Goal: Find specific page/section: Find specific page/section

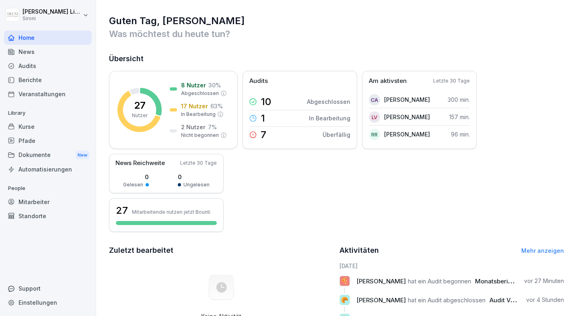
click at [38, 80] on div "Berichte" at bounding box center [48, 80] width 88 height 14
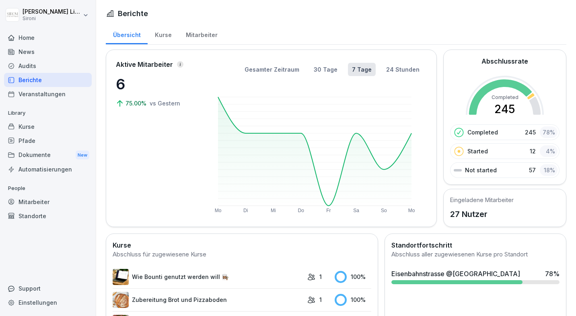
click at [195, 37] on div "Mitarbeiter" at bounding box center [202, 34] width 46 height 21
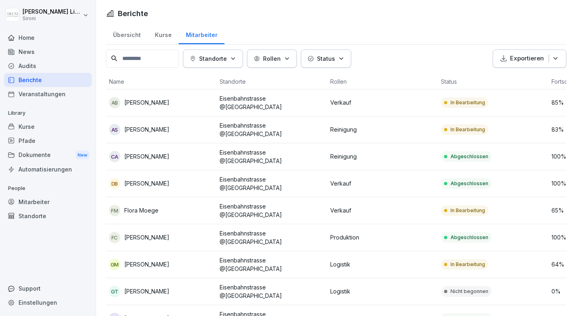
click at [216, 60] on p "Standorte" at bounding box center [213, 58] width 28 height 8
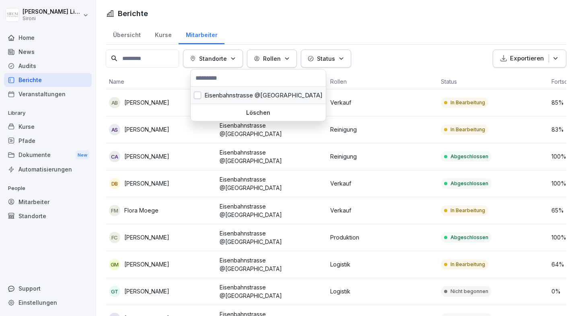
click at [218, 96] on div "Eisenbahnstrasse @[GEOGRAPHIC_DATA]" at bounding box center [258, 95] width 135 height 17
click at [372, 62] on div "Rollen" at bounding box center [390, 58] width 36 height 8
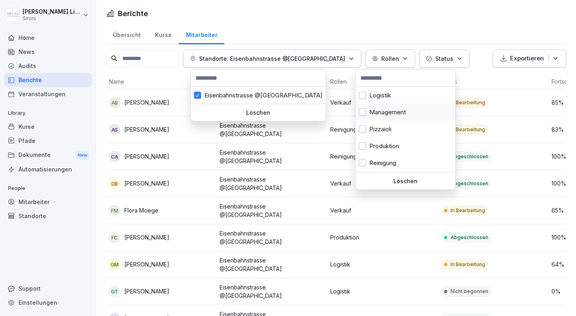
scroll to position [33, 0]
click at [367, 163] on div "Verkauf" at bounding box center [405, 163] width 100 height 17
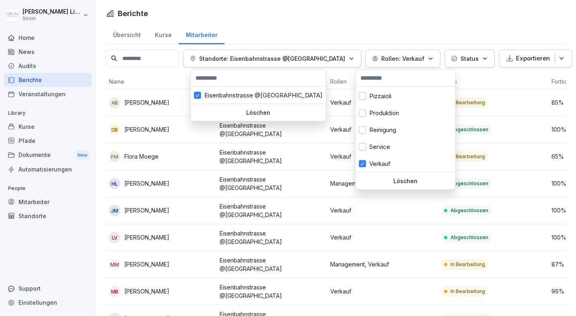
click at [400, 21] on html "[PERSON_NAME] Sironi Home News Audits Berichte Veranstaltungen Library Kurse Pf…" at bounding box center [288, 158] width 576 height 316
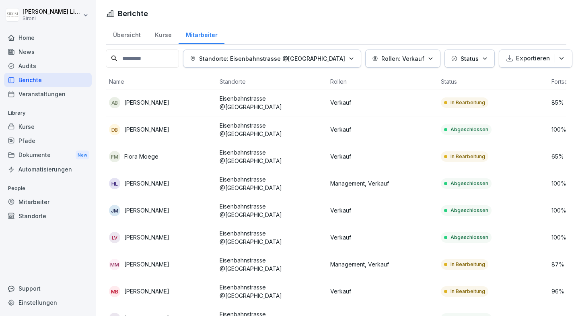
click at [382, 2] on html "[PERSON_NAME] Sironi Home News Audits Berichte Veranstaltungen Library Kurse Pf…" at bounding box center [288, 158] width 576 height 316
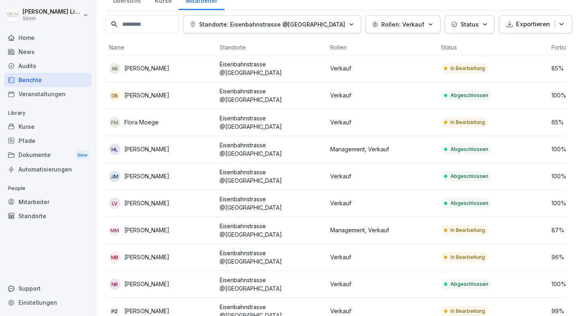
scroll to position [37, 0]
